Goal: Task Accomplishment & Management: Manage account settings

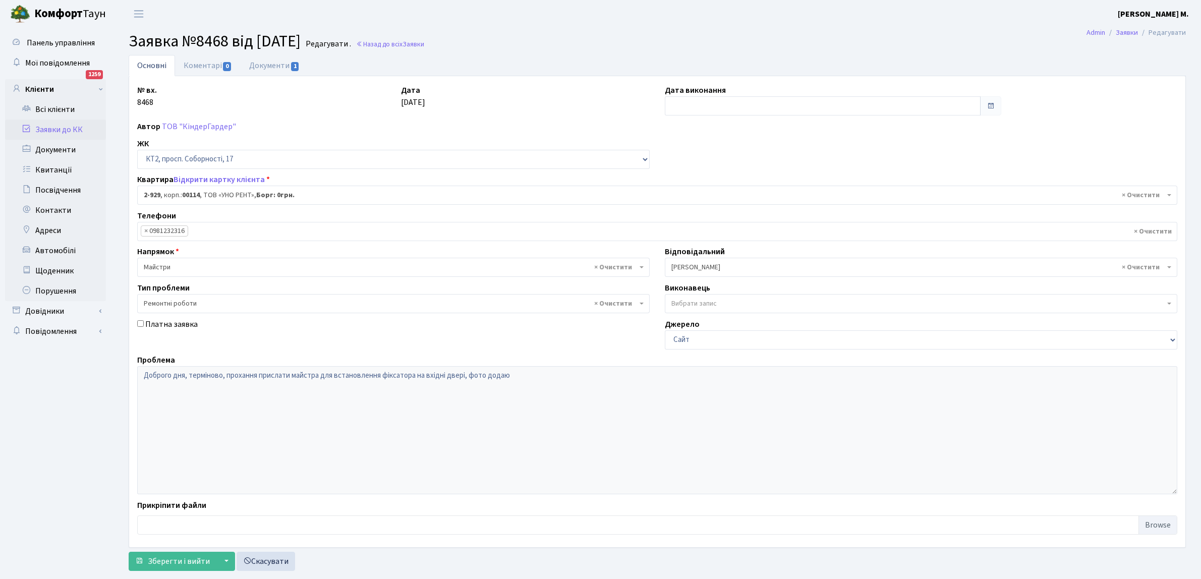
select select "15980"
select select "62"
click at [424, 44] on span "Заявки" at bounding box center [414, 44] width 22 height 10
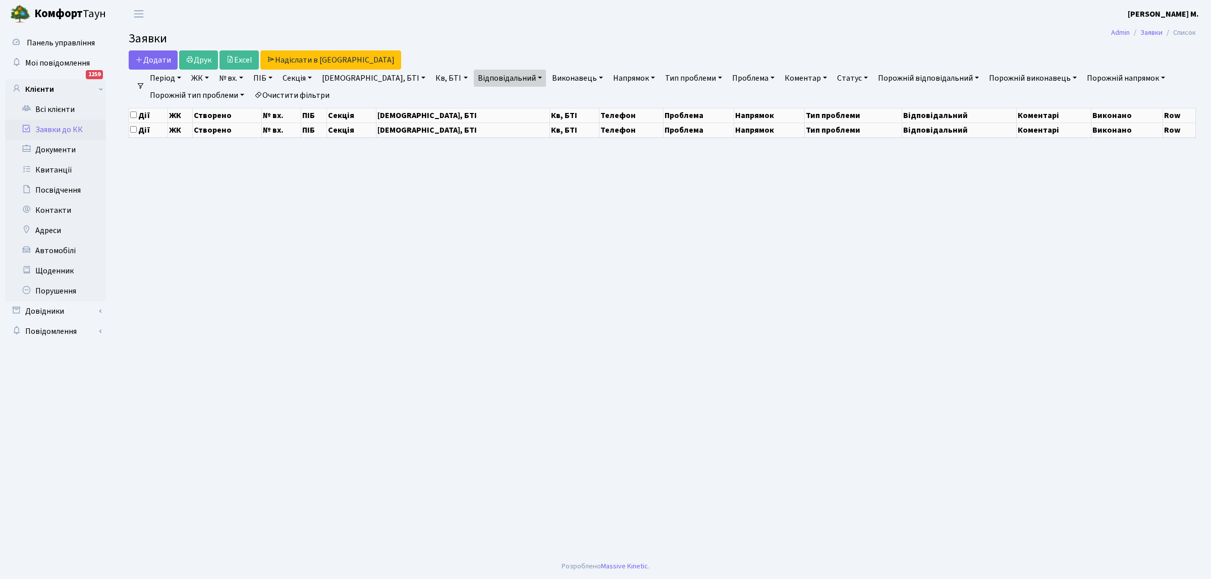
select select "25"
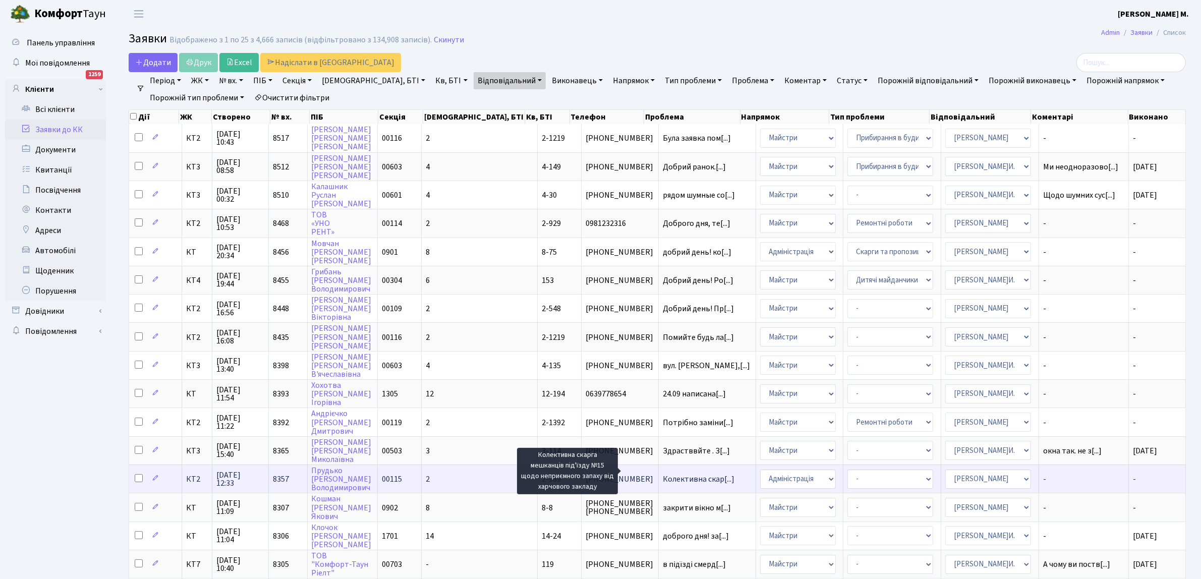
click at [674, 474] on span "Колективна скар[...]" at bounding box center [699, 479] width 72 height 11
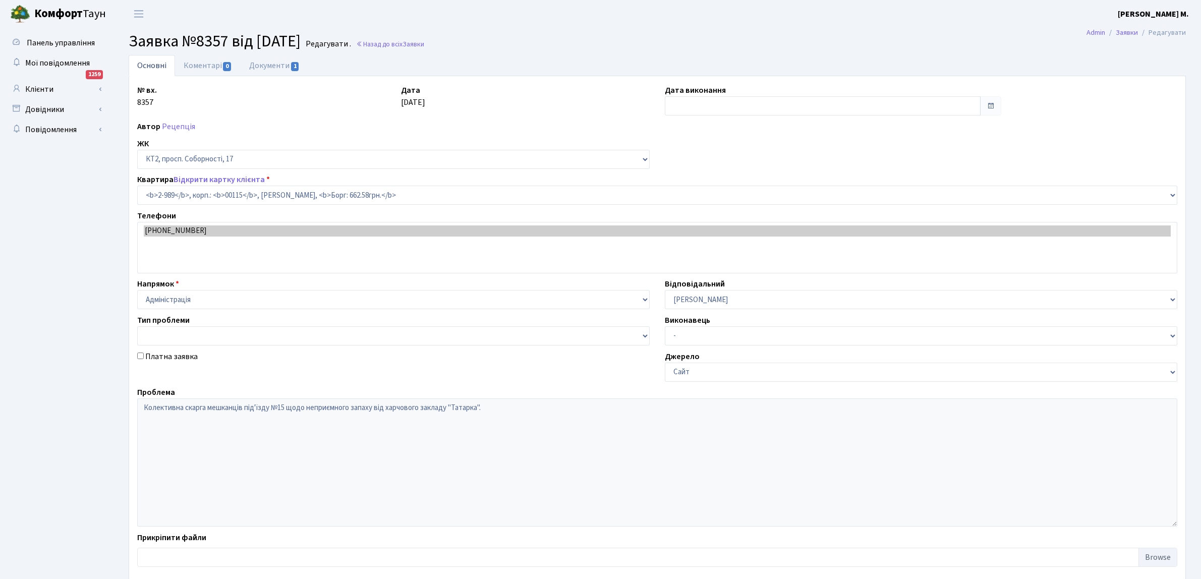
select select "12600"
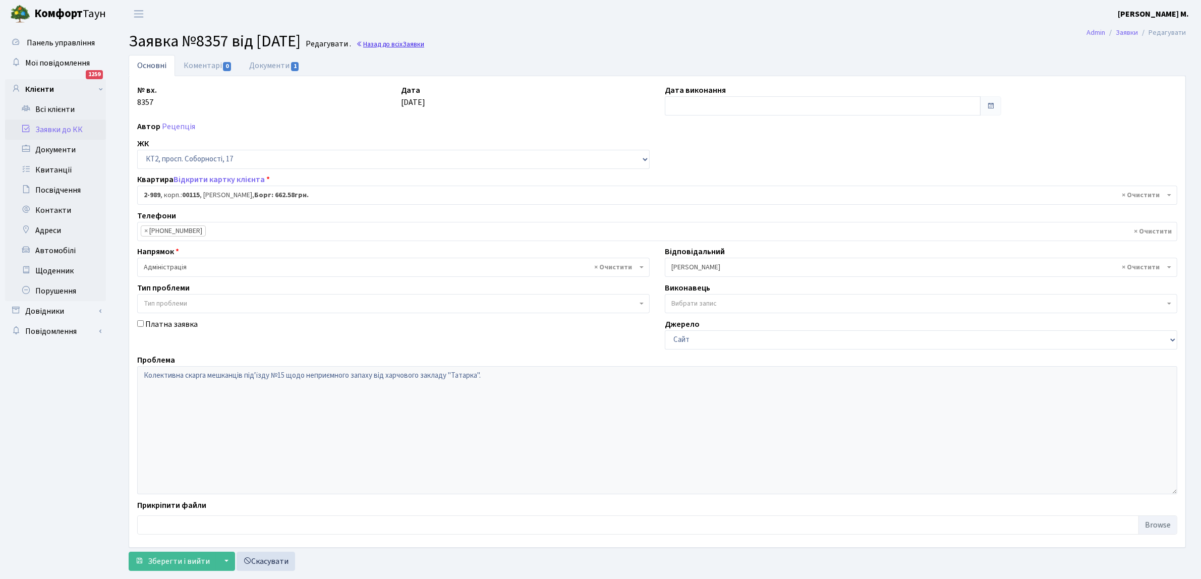
click at [419, 44] on link "Назад до всіх Заявки" at bounding box center [390, 44] width 68 height 10
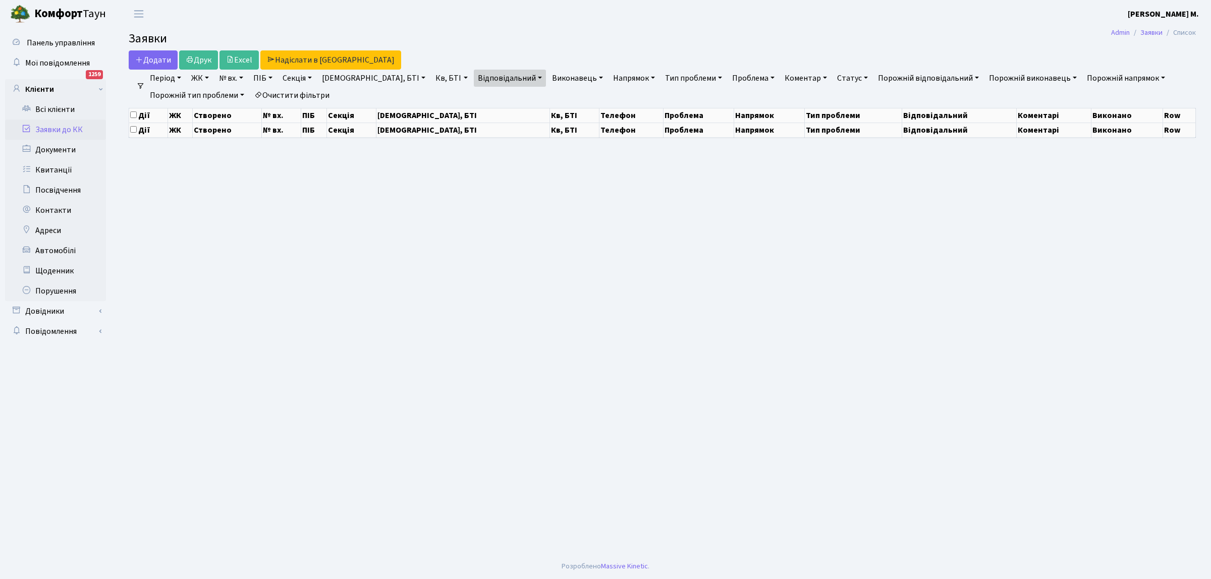
select select "25"
